Goal: Transaction & Acquisition: Obtain resource

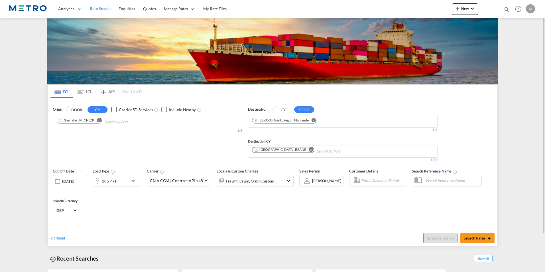
click at [101, 119] on md-icon "Remove" at bounding box center [99, 120] width 4 height 4
click at [279, 109] on button "CY" at bounding box center [283, 109] width 20 height 7
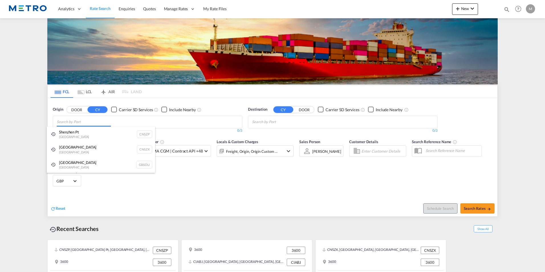
click at [154, 122] on body "Analytics Reports Dashboard Rate Search Enquiries Quotes" at bounding box center [272, 136] width 545 height 272
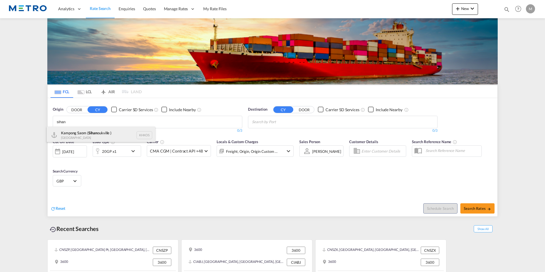
type input "sihan"
click at [118, 133] on div "Kampong Saom ( Sihan oukville ) [GEOGRAPHIC_DATA] KHKOS" at bounding box center [101, 135] width 108 height 17
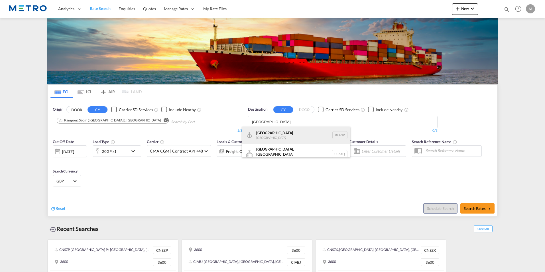
type input "[GEOGRAPHIC_DATA]"
click at [292, 132] on div "[GEOGRAPHIC_DATA] [GEOGRAPHIC_DATA] BEANR" at bounding box center [296, 135] width 108 height 17
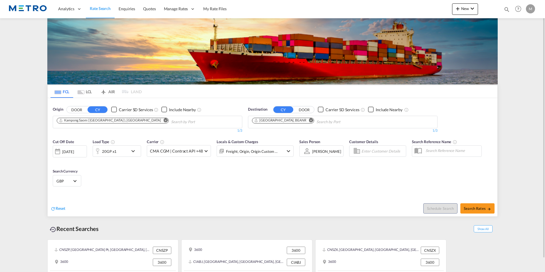
click at [123, 153] on div "20GP x1" at bounding box center [110, 150] width 35 height 11
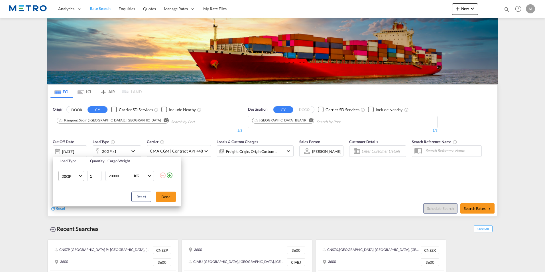
click at [79, 177] on md-select-value "20GP" at bounding box center [72, 176] width 23 height 10
click at [83, 206] on md-option "40HC" at bounding box center [76, 204] width 39 height 14
click at [163, 198] on button "Done" at bounding box center [166, 197] width 20 height 10
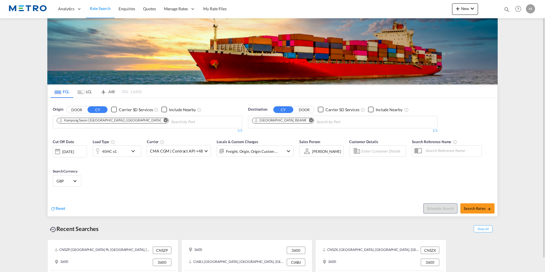
click at [131, 151] on md-icon "icon-chevron-down" at bounding box center [135, 151] width 10 height 7
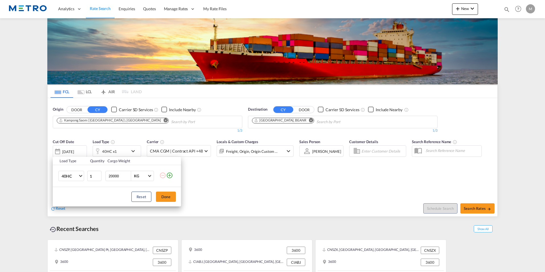
click at [125, 177] on input "20000" at bounding box center [119, 176] width 23 height 10
drag, startPoint x: 125, startPoint y: 177, endPoint x: 63, endPoint y: 175, distance: 61.9
click at [63, 175] on tr "40HC 20GP 40GP 40HC 45HC 20RE 40RE 40HR 20OT 40OT 20FR 40FR 40NR 20NR 45S 20TK …" at bounding box center [117, 176] width 128 height 22
type input "24000"
click at [167, 198] on button "Done" at bounding box center [166, 197] width 20 height 10
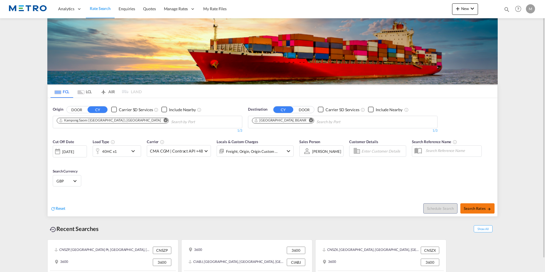
click at [473, 207] on span "Search Rates" at bounding box center [477, 208] width 27 height 5
type input "KHKOS to BEANR / [DATE]"
